Goal: Task Accomplishment & Management: Use online tool/utility

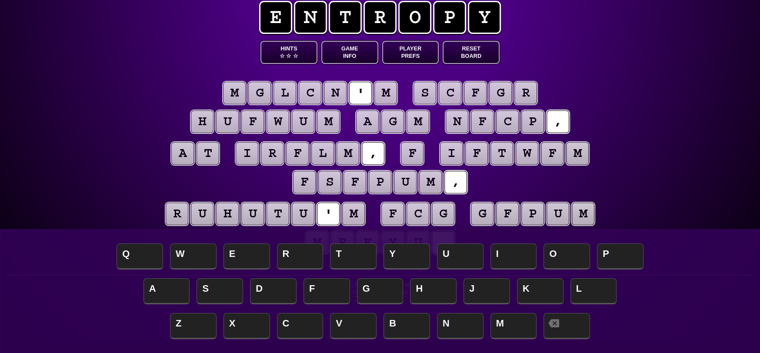
scroll to position [57, 0]
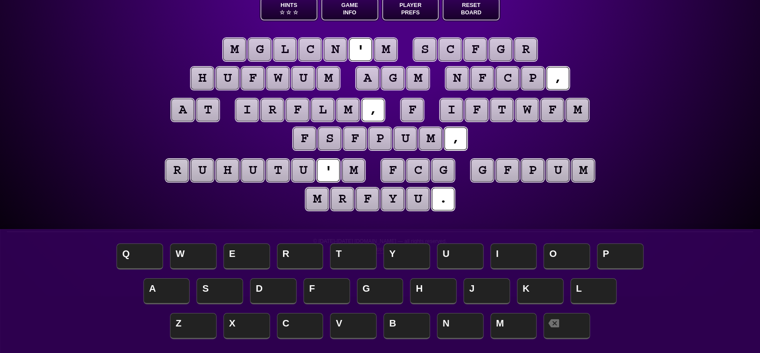
click at [390, 49] on puzzle-tile "m" at bounding box center [385, 49] width 23 height 23
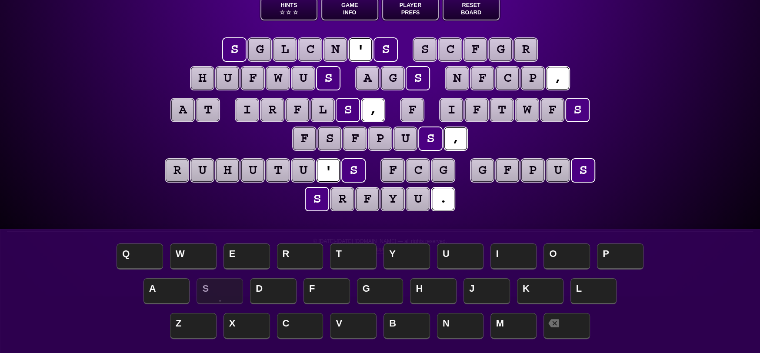
click at [415, 112] on puzzle-tile "f" at bounding box center [412, 110] width 23 height 23
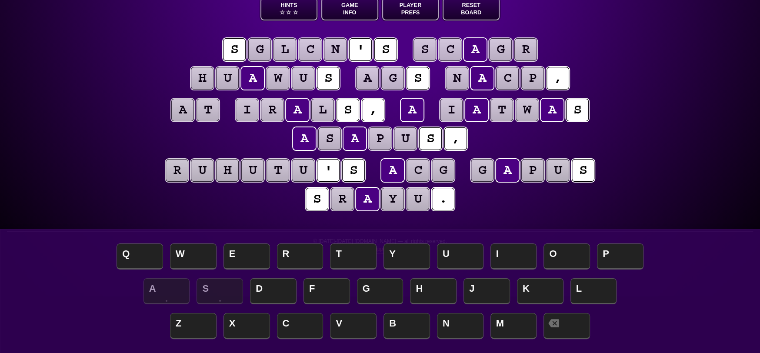
click at [127, 60] on div "e n t r o p y Hints ☆ ☆ ☆ Game Info Player Prefs Reset Board s g l c n ' s s c …" at bounding box center [380, 119] width 760 height 353
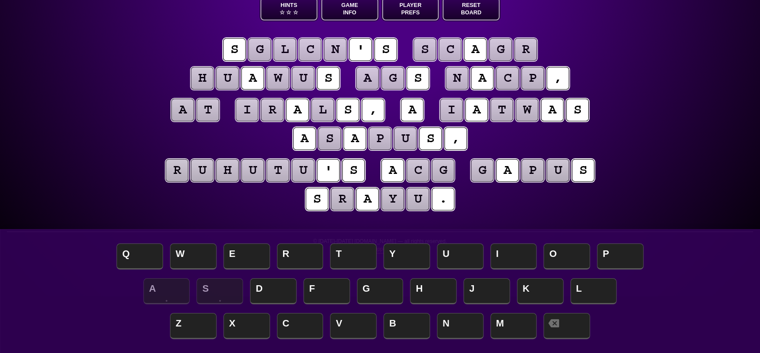
click at [258, 174] on puzzle-tile "u" at bounding box center [252, 170] width 23 height 23
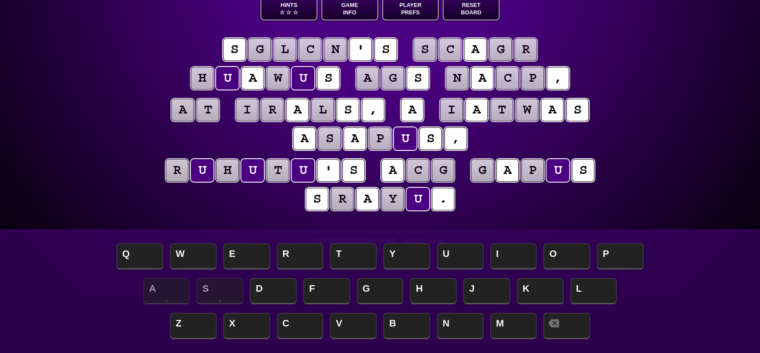
click at [395, 75] on puzzle-tile "g" at bounding box center [392, 78] width 23 height 23
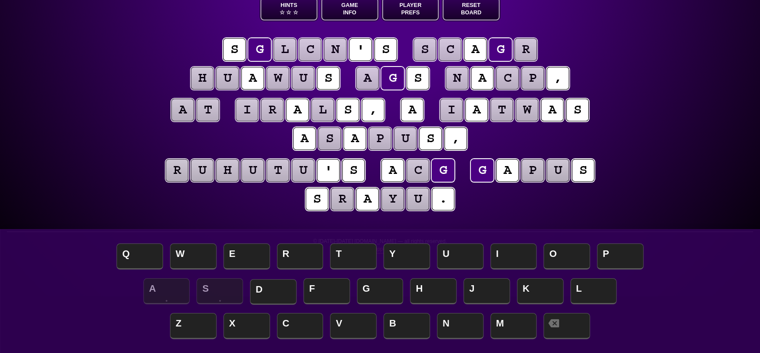
click at [278, 290] on span "D" at bounding box center [273, 292] width 47 height 26
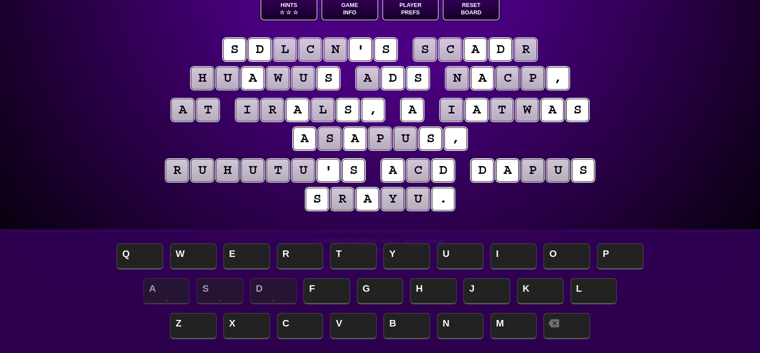
click at [423, 167] on puzzle-tile "c" at bounding box center [418, 170] width 23 height 23
click at [441, 167] on puzzle-tile "d" at bounding box center [443, 170] width 23 height 23
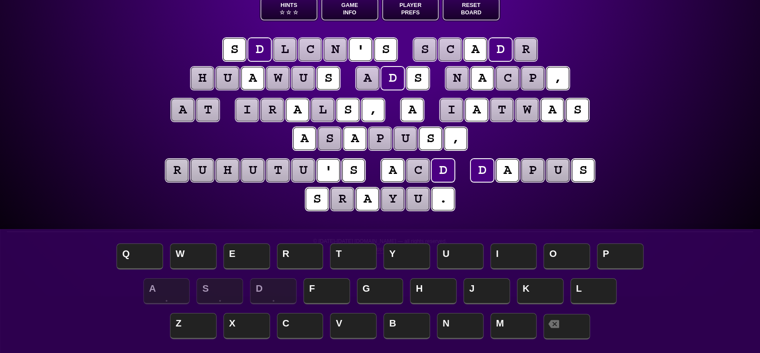
click at [565, 328] on span at bounding box center [567, 327] width 47 height 26
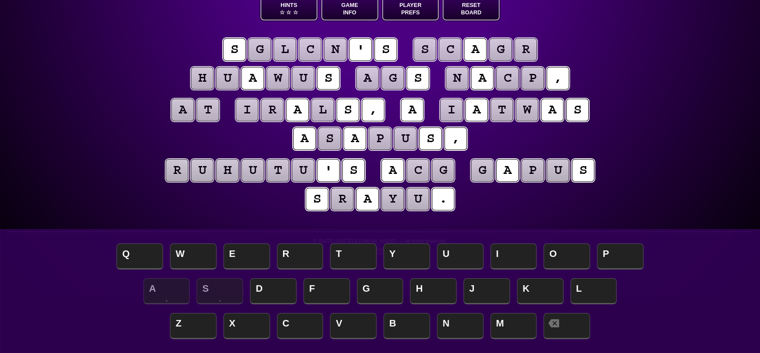
click at [306, 166] on puzzle-tile "u" at bounding box center [303, 170] width 23 height 23
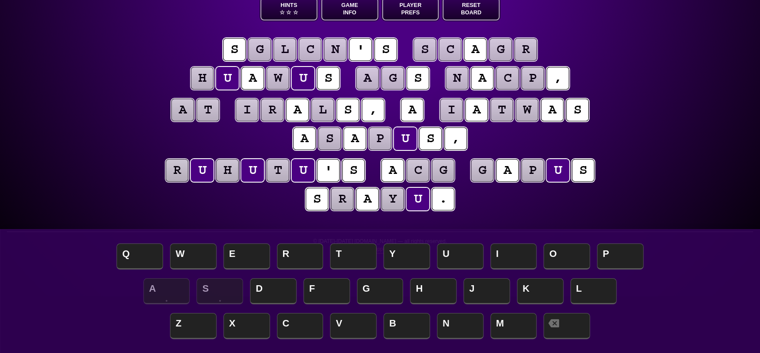
click at [215, 110] on puzzle-tile "t" at bounding box center [208, 110] width 23 height 23
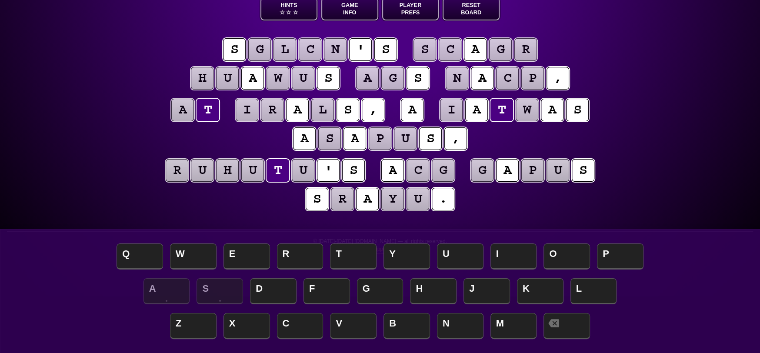
click at [264, 46] on puzzle-tile "g" at bounding box center [259, 49] width 23 height 23
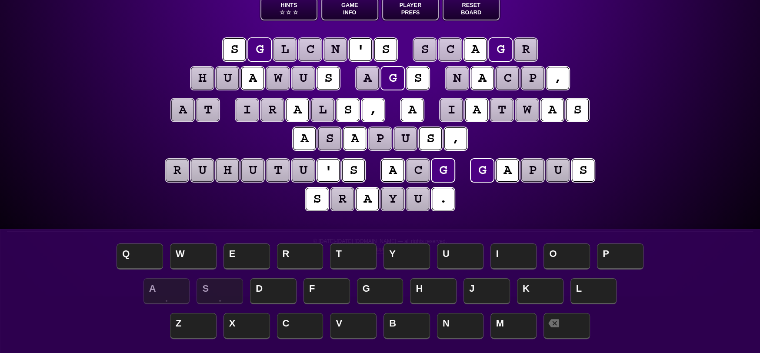
click at [288, 50] on puzzle-tile "l" at bounding box center [285, 49] width 23 height 23
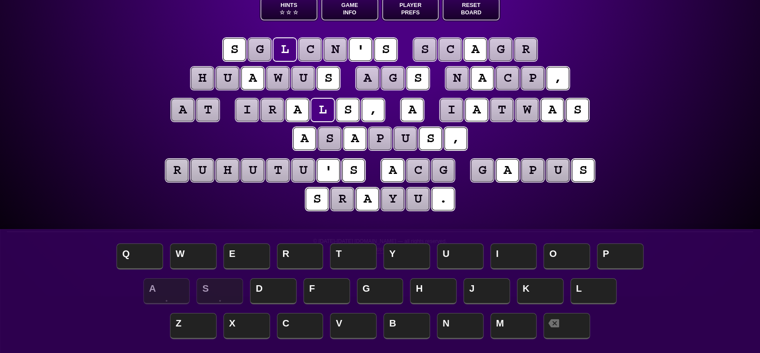
click at [314, 48] on puzzle-tile "c" at bounding box center [310, 49] width 23 height 23
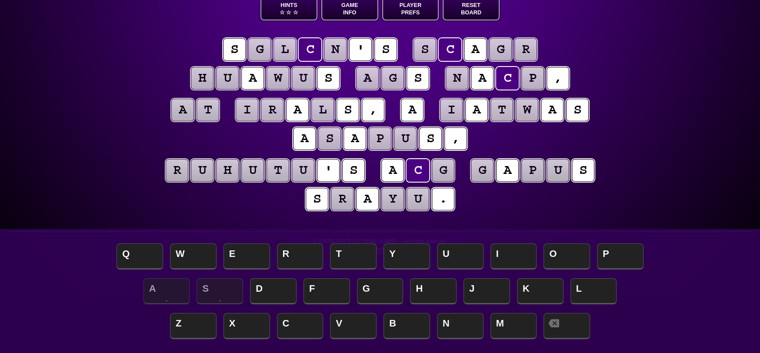
click at [338, 48] on puzzle-tile "n" at bounding box center [335, 49] width 23 height 23
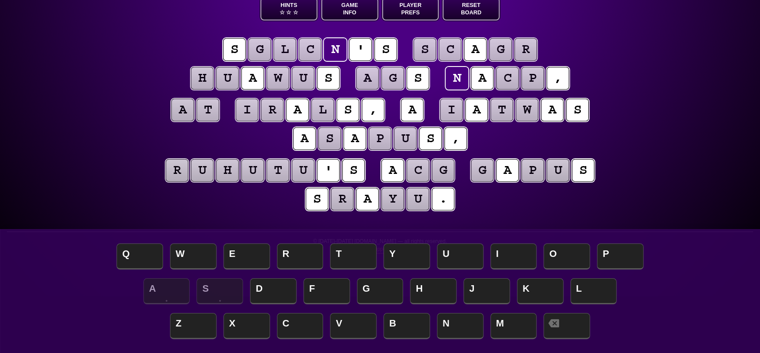
click at [263, 49] on puzzle-tile "g" at bounding box center [259, 49] width 23 height 23
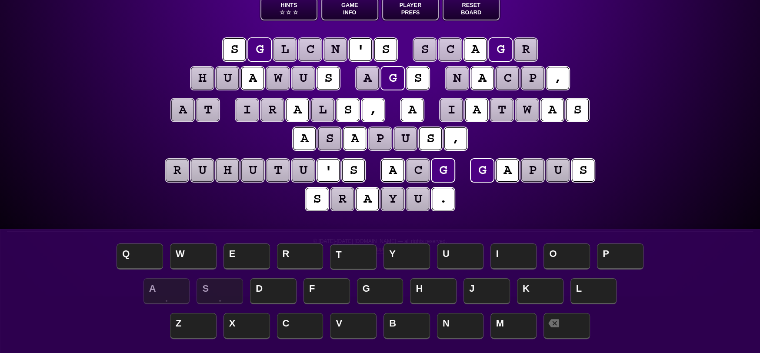
click at [357, 259] on span "T" at bounding box center [353, 257] width 47 height 26
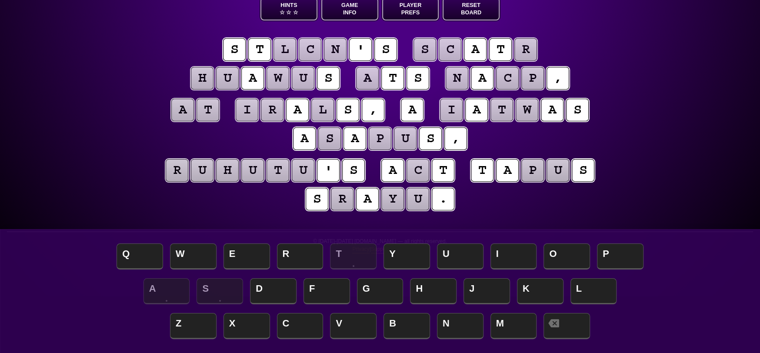
click at [373, 78] on puzzle-tile "a" at bounding box center [367, 78] width 23 height 23
click at [510, 253] on span "I" at bounding box center [514, 257] width 47 height 26
click at [214, 115] on puzzle-tile "t" at bounding box center [208, 110] width 23 height 23
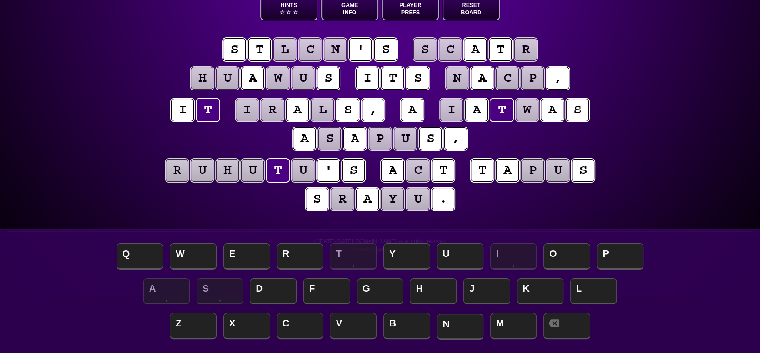
click at [461, 329] on span "N" at bounding box center [460, 327] width 47 height 26
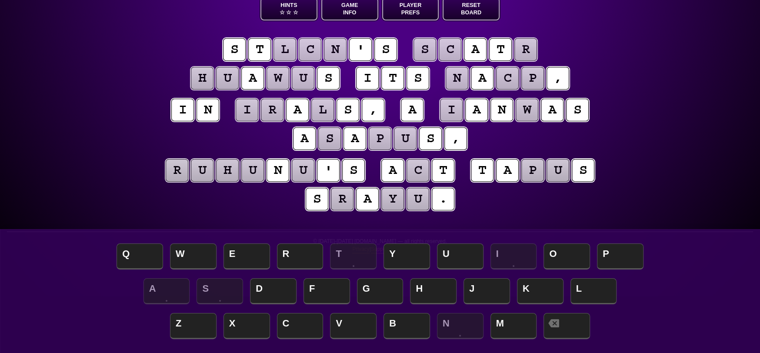
click at [284, 50] on puzzle-tile "l" at bounding box center [285, 49] width 23 height 23
click at [571, 258] on span "O" at bounding box center [567, 257] width 47 height 26
click at [312, 43] on puzzle-tile "c" at bounding box center [310, 49] width 23 height 23
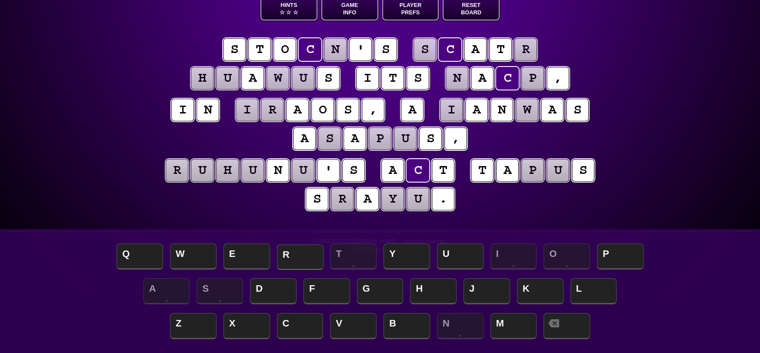
click at [289, 256] on span "R" at bounding box center [300, 257] width 47 height 26
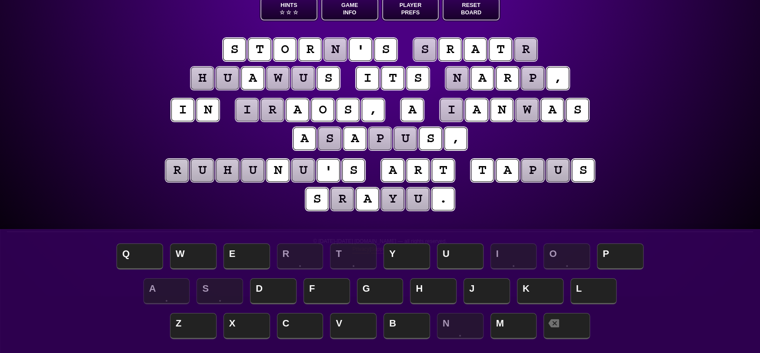
click at [337, 39] on puzzle-tile "n" at bounding box center [335, 49] width 23 height 23
click at [515, 326] on span "M" at bounding box center [514, 327] width 47 height 26
click at [314, 170] on puzzle-tile "u" at bounding box center [303, 170] width 23 height 23
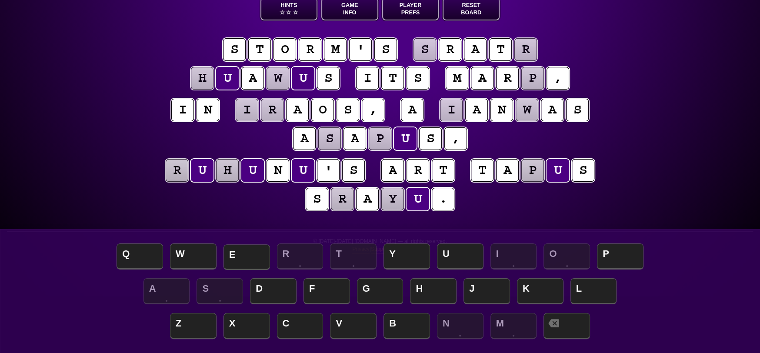
click at [247, 258] on span "E" at bounding box center [247, 257] width 47 height 26
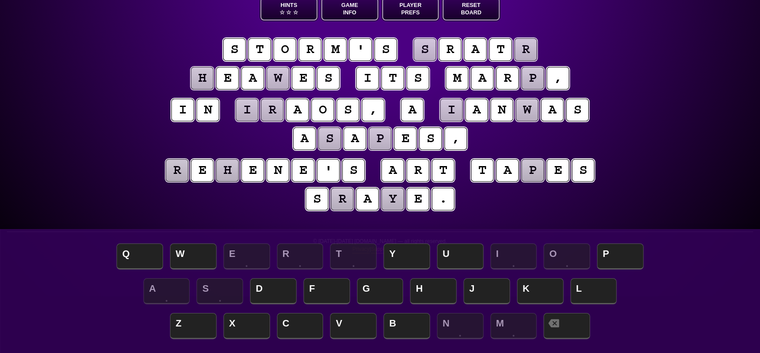
click at [532, 170] on puzzle-tile "p" at bounding box center [532, 170] width 23 height 23
click at [543, 291] on span "K" at bounding box center [540, 292] width 47 height 26
click at [331, 137] on puzzle-tile "s" at bounding box center [329, 138] width 23 height 23
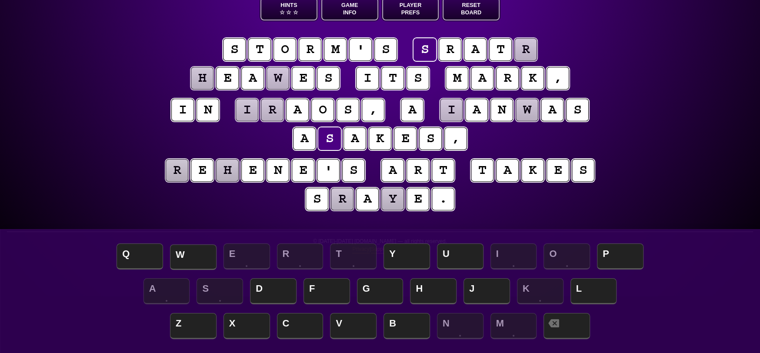
click at [191, 264] on span "W" at bounding box center [193, 257] width 47 height 26
click at [522, 48] on puzzle-tile "r" at bounding box center [525, 49] width 23 height 23
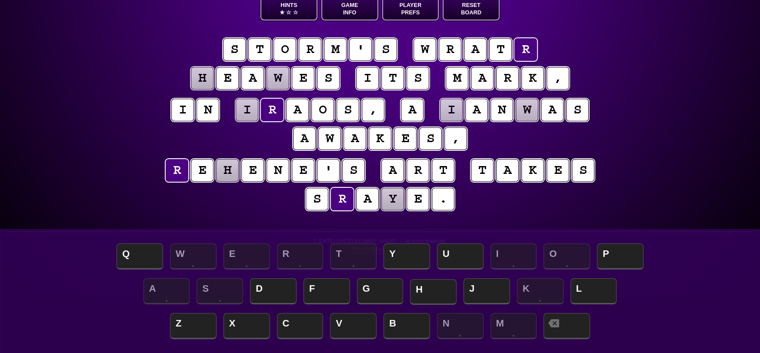
click at [428, 288] on span "H" at bounding box center [433, 292] width 47 height 26
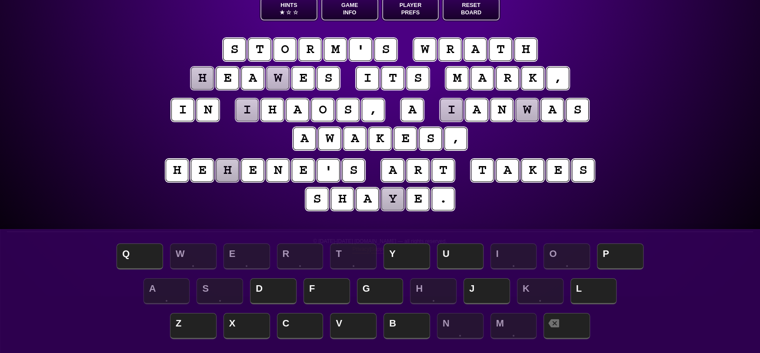
click at [247, 111] on puzzle-tile "i" at bounding box center [247, 110] width 23 height 23
click at [303, 321] on span "C" at bounding box center [300, 327] width 47 height 26
click at [531, 111] on puzzle-tile "w" at bounding box center [527, 110] width 23 height 23
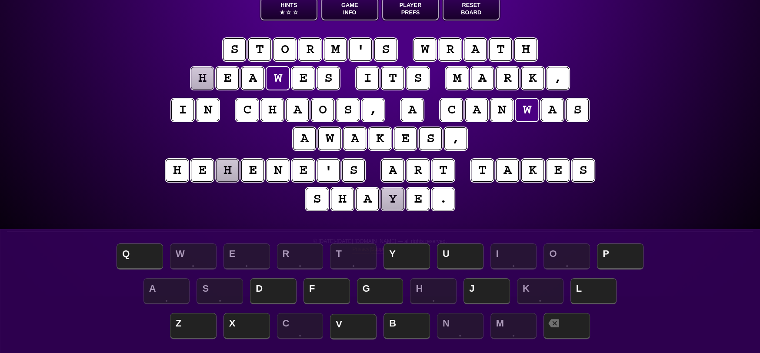
click at [362, 324] on span "V" at bounding box center [353, 327] width 47 height 26
click at [201, 64] on puzzle-line "s t o r m ' s w r a t h h e a v e s i t s m a r k ," at bounding box center [379, 64] width 445 height 57
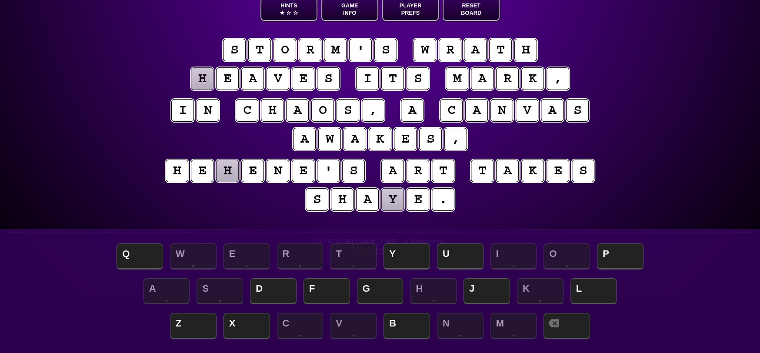
click at [197, 80] on puzzle-tile "h" at bounding box center [202, 78] width 23 height 23
click at [595, 294] on span "L" at bounding box center [594, 292] width 47 height 26
click at [397, 204] on puzzle-tile "y" at bounding box center [392, 199] width 23 height 23
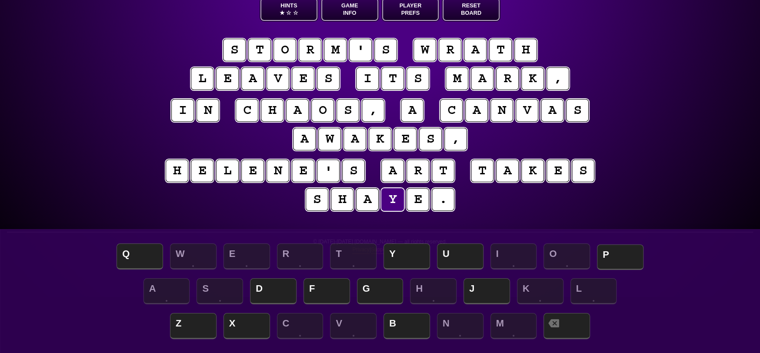
click at [621, 254] on span "P" at bounding box center [620, 257] width 47 height 26
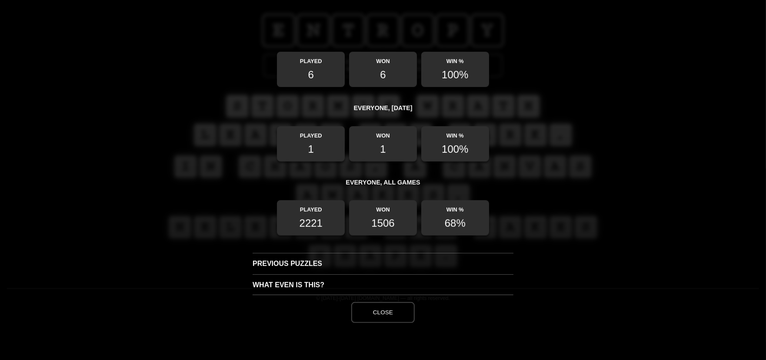
scroll to position [251, 0]
click at [379, 314] on button "Close" at bounding box center [382, 312] width 63 height 21
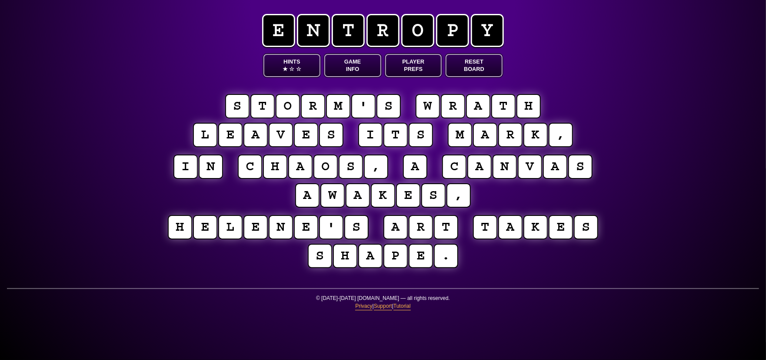
scroll to position [130, 0]
